Goal: Task Accomplishment & Management: Complete application form

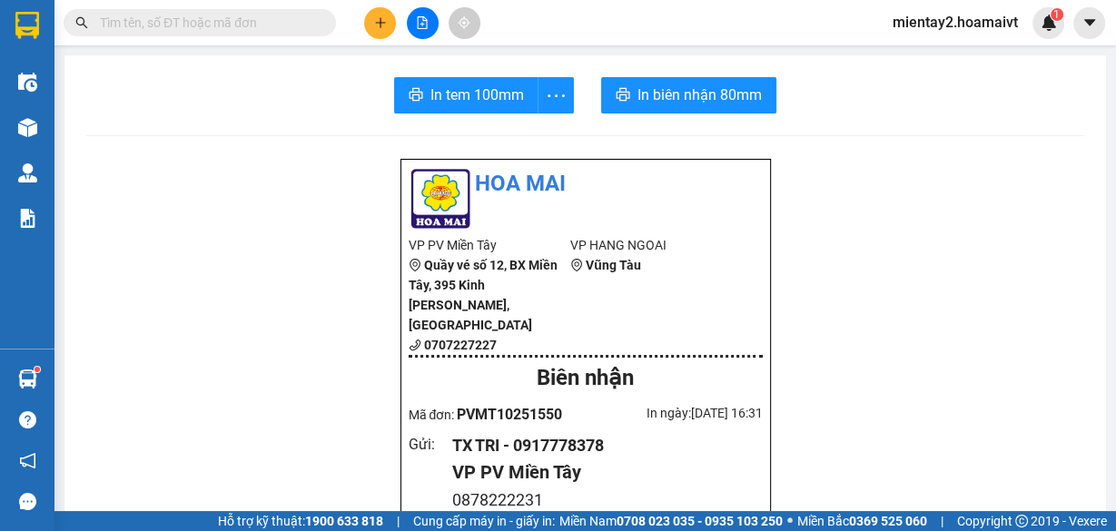
click at [384, 24] on icon "plus" at bounding box center [380, 22] width 13 height 13
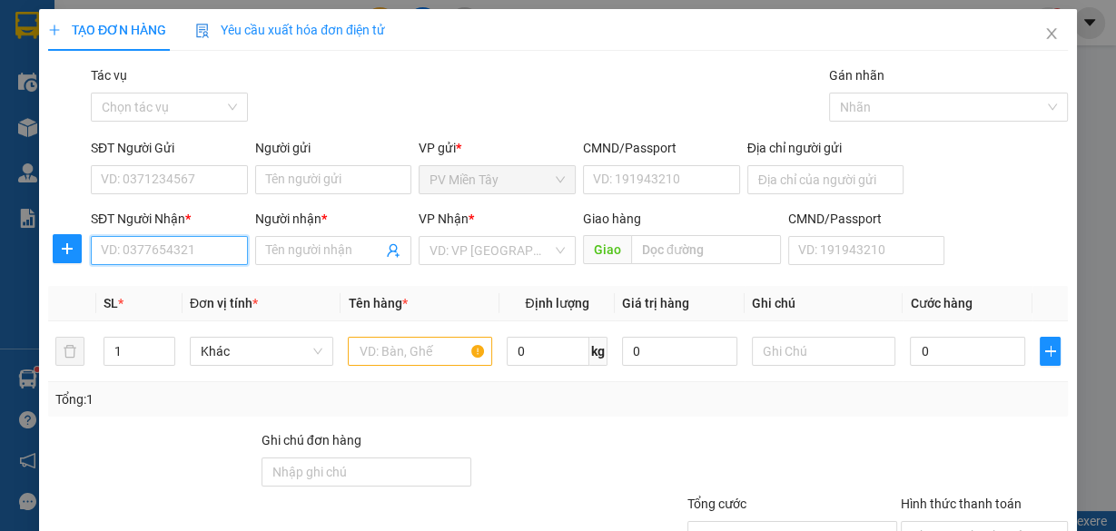
click at [204, 253] on input "SĐT Người Nhận *" at bounding box center [169, 250] width 157 height 29
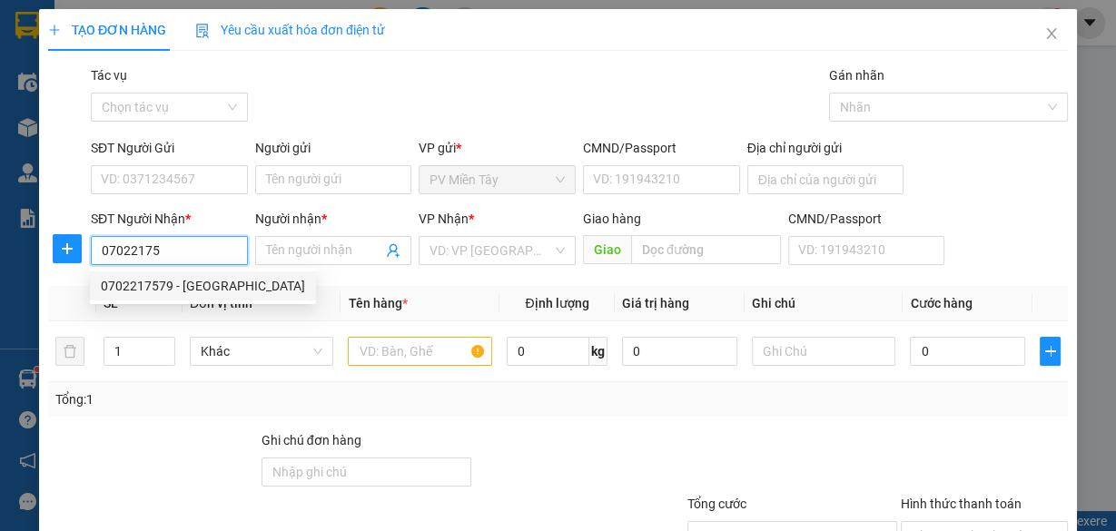
click at [169, 290] on div "0702217579 - [GEOGRAPHIC_DATA]" at bounding box center [203, 286] width 204 height 20
type input "0702217579"
type input "[PERSON_NAME]"
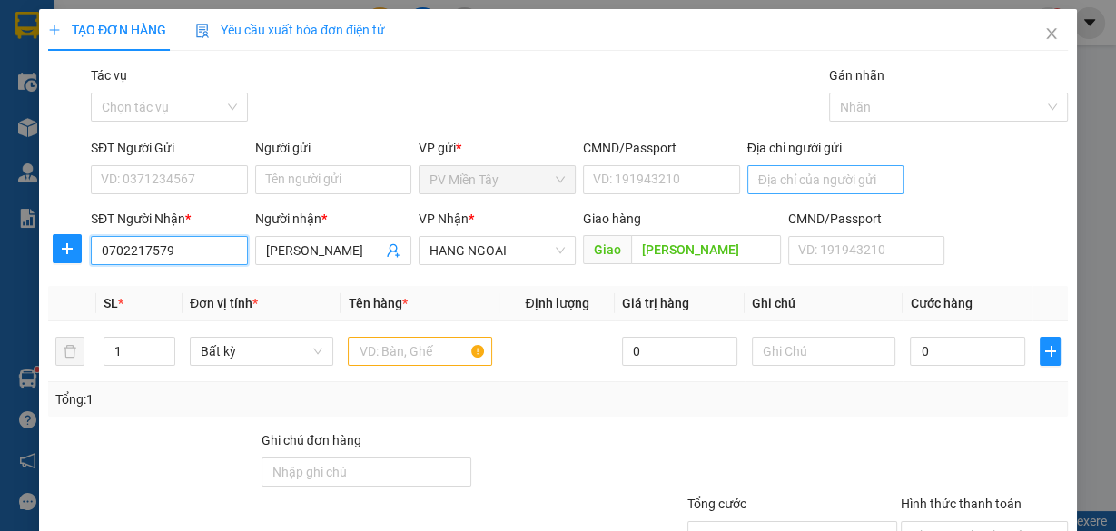
type input "0702217579"
click at [815, 183] on input "Địa chỉ người gửi" at bounding box center [825, 179] width 157 height 29
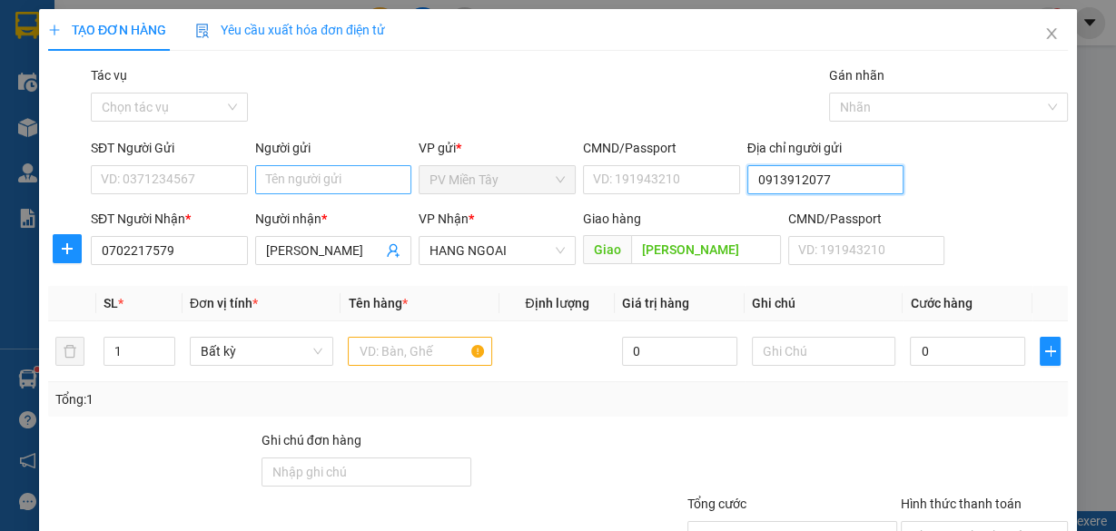
type input "0913912077"
click at [347, 177] on input "Người gửi" at bounding box center [333, 179] width 157 height 29
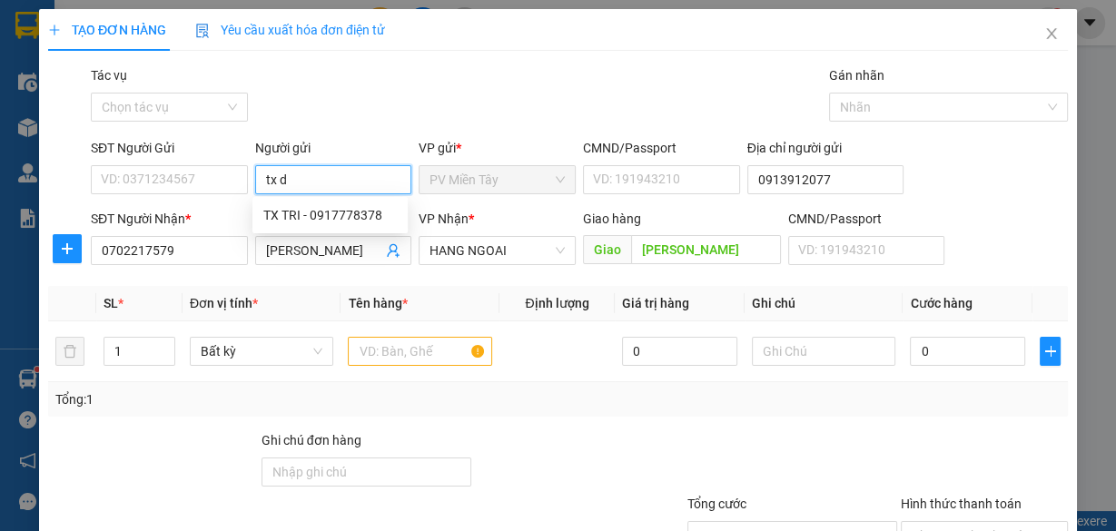
type input "tx du"
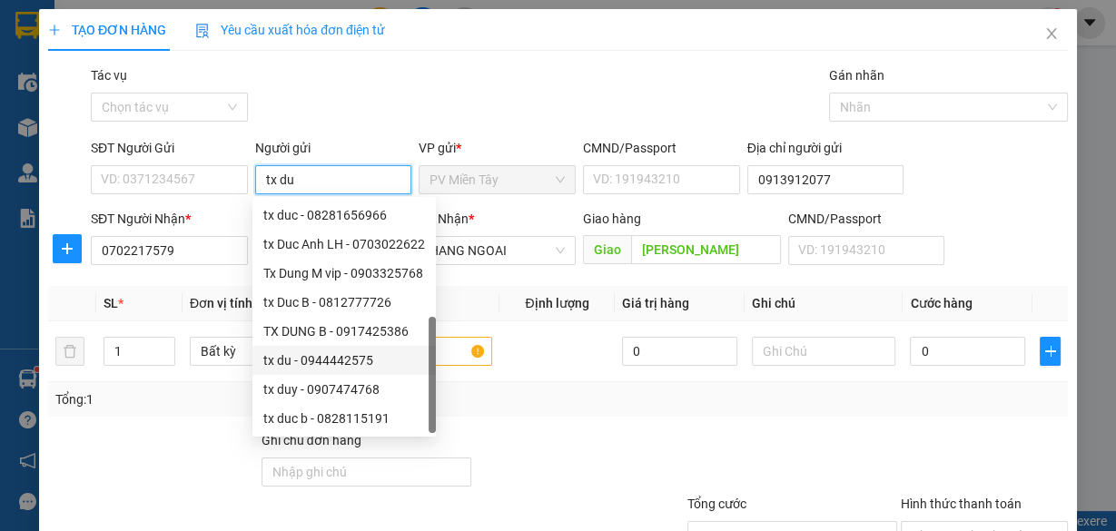
scroll to position [58, 0]
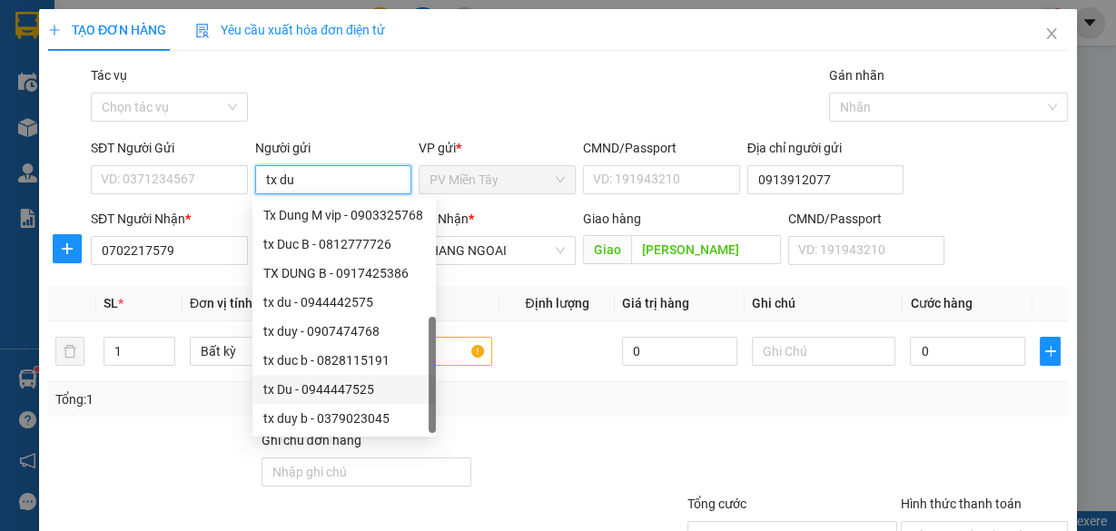
click at [337, 385] on div "tx Du - 0944447525" at bounding box center [344, 390] width 162 height 20
type input "0944447525"
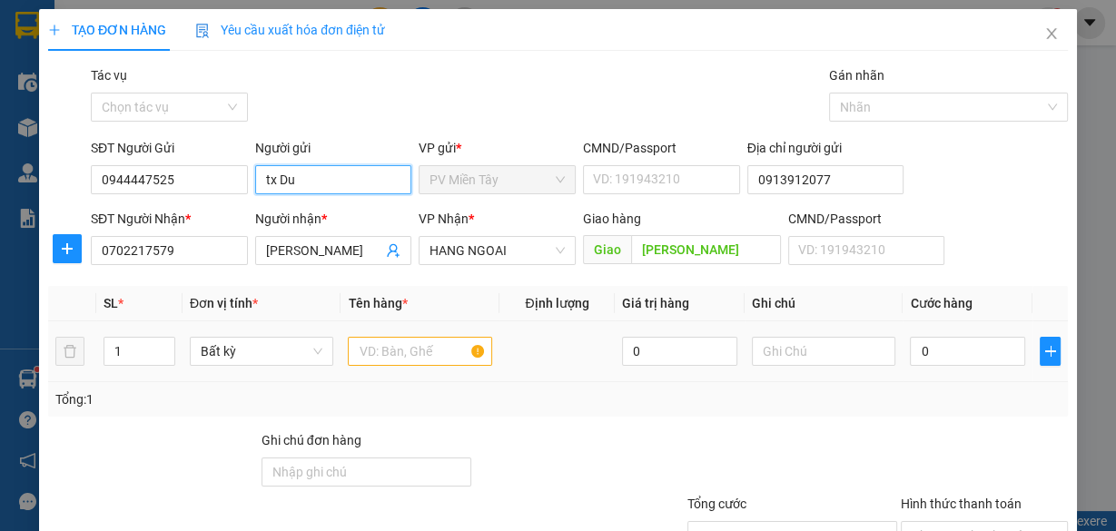
type input "tx Du"
click at [456, 354] on input "text" at bounding box center [420, 351] width 144 height 29
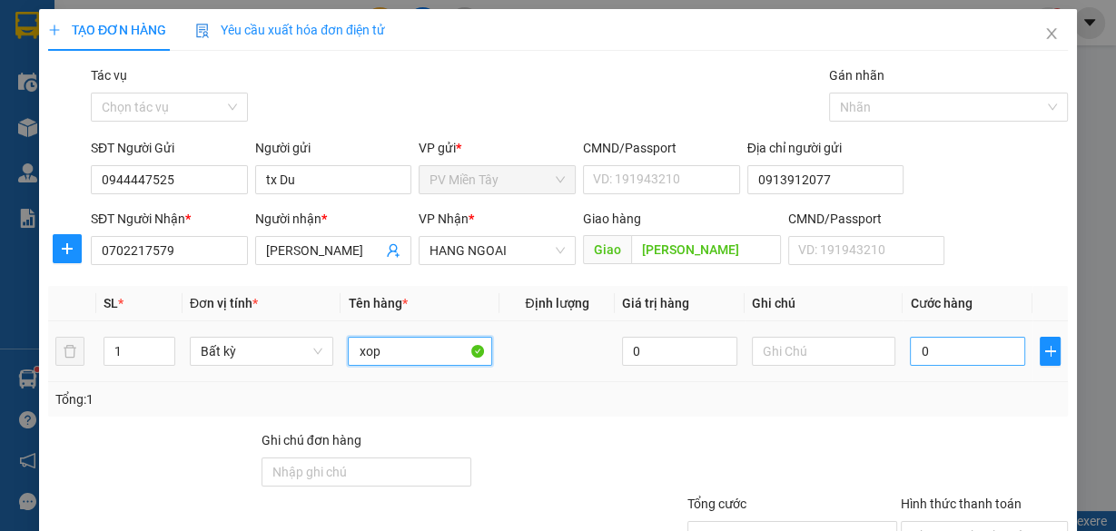
type input "xop"
click at [939, 346] on input "0" at bounding box center [967, 351] width 115 height 29
type input "4"
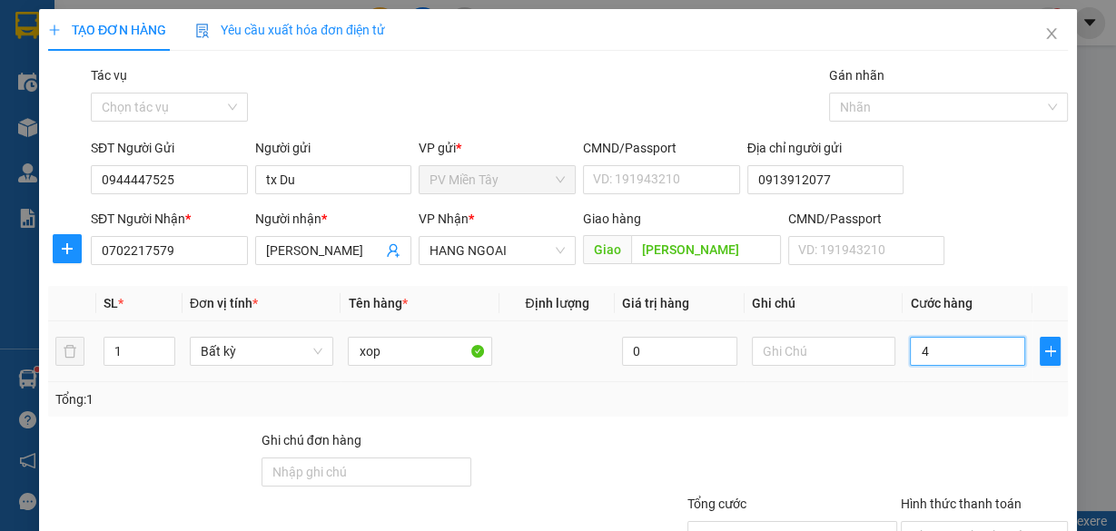
type input "40"
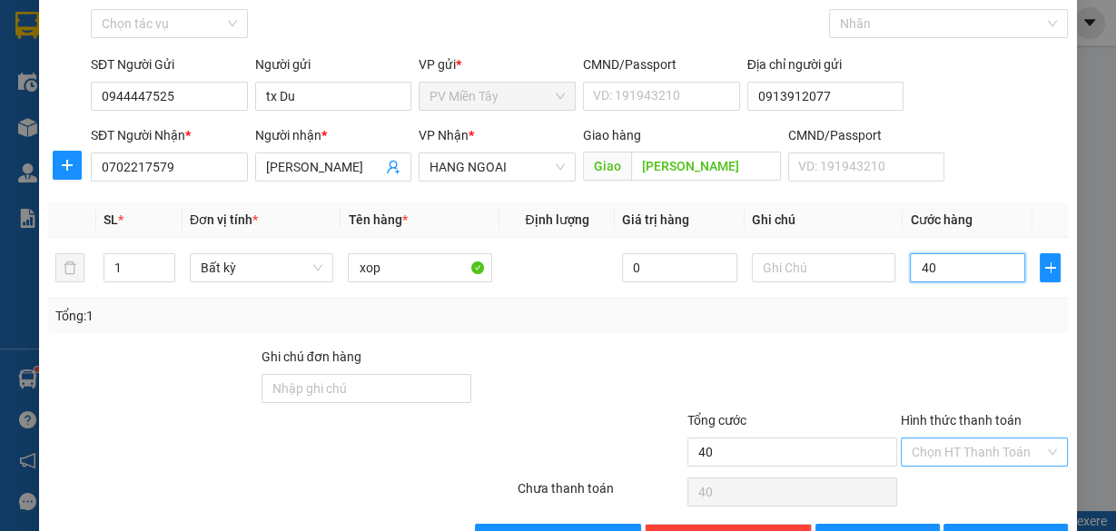
scroll to position [138, 0]
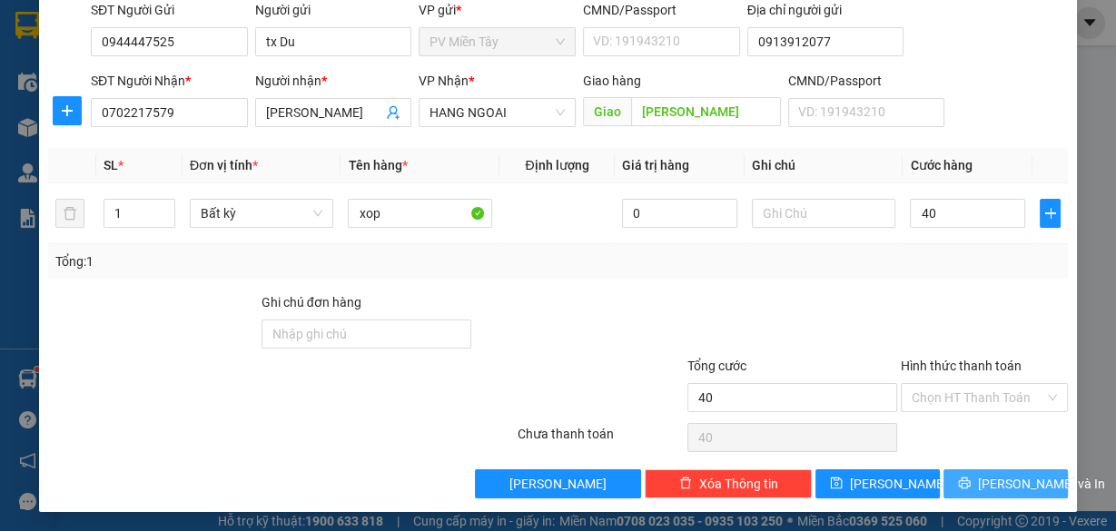
type input "40.000"
click at [1001, 479] on span "[PERSON_NAME] và In" at bounding box center [1041, 484] width 127 height 20
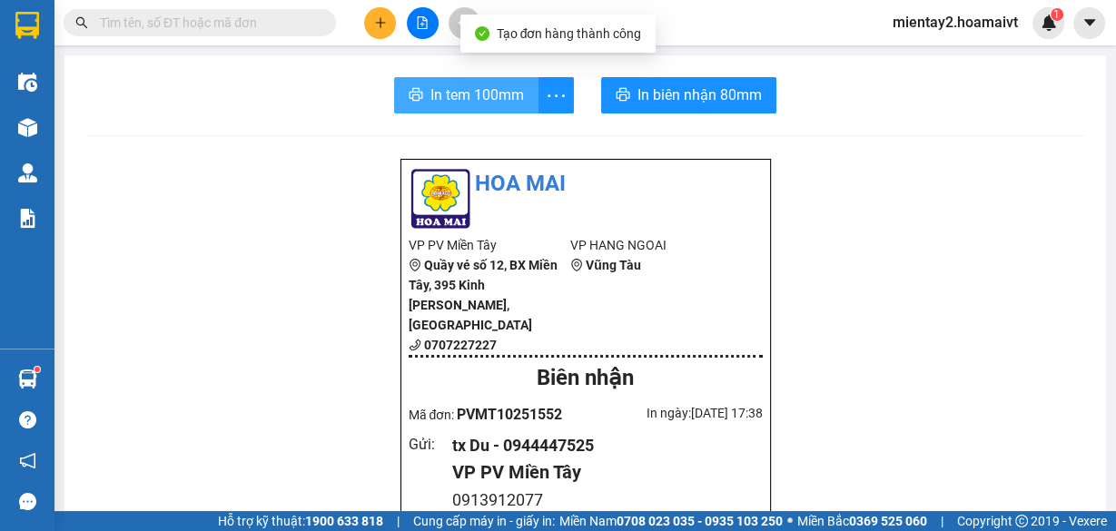
click at [484, 93] on span "In tem 100mm" at bounding box center [477, 95] width 94 height 23
